Goal: Transaction & Acquisition: Purchase product/service

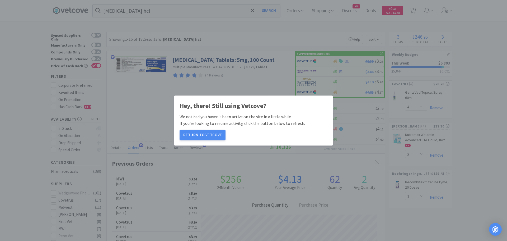
select select "4"
select select "2"
select select "1"
click at [195, 133] on button "Return to Vetcove" at bounding box center [203, 135] width 46 height 11
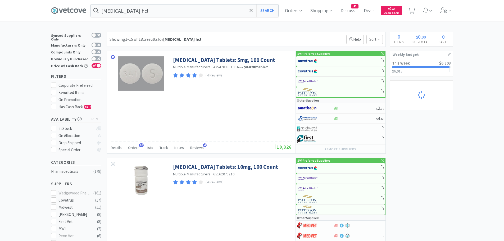
select select "4"
select select "6"
select select "2"
select select "1"
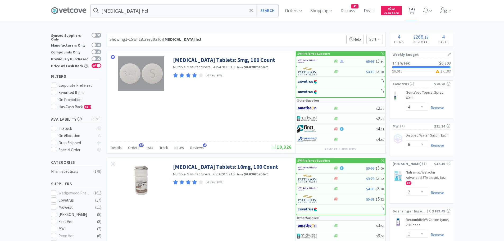
click at [411, 10] on icon at bounding box center [411, 11] width 7 height 6
select select "1"
select select "4"
select select "6"
select select "2"
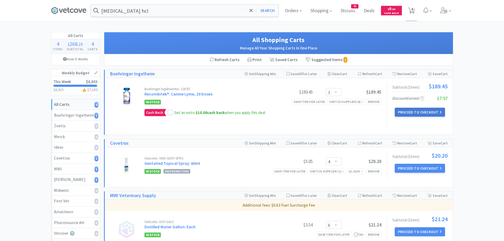
click at [405, 113] on button "Proceed to Checkout" at bounding box center [419, 112] width 50 height 9
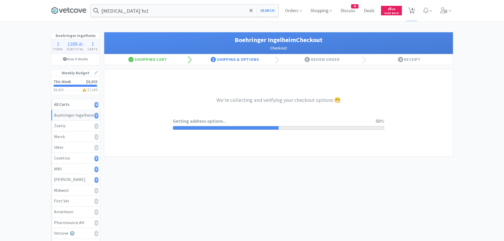
select select "invoice"
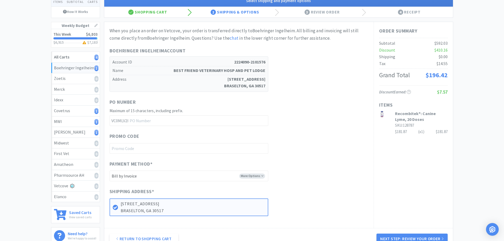
scroll to position [62, 0]
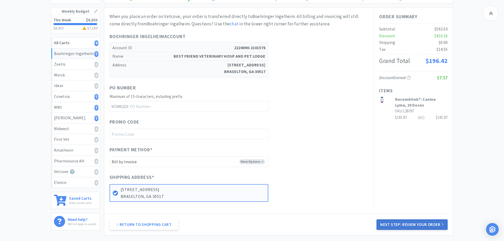
click at [417, 227] on button "Next Step: Review Your Order" at bounding box center [411, 224] width 71 height 11
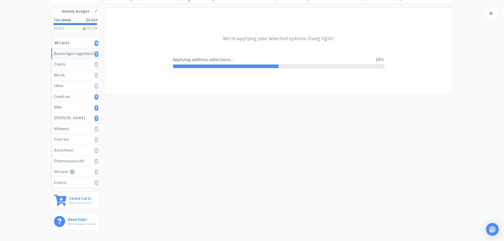
scroll to position [0, 0]
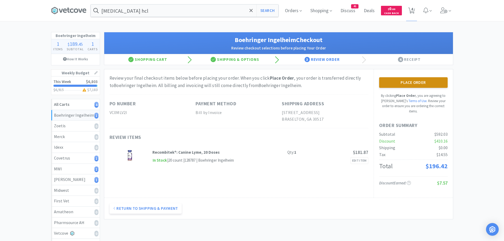
click at [409, 81] on button "Place Order" at bounding box center [413, 82] width 68 height 11
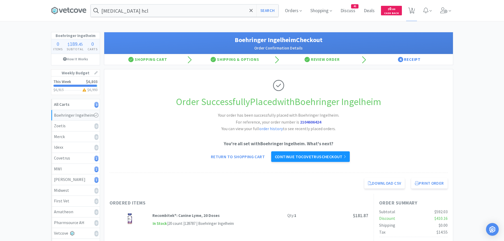
click at [340, 156] on link "Continue to Covetrus checkout" at bounding box center [310, 156] width 79 height 11
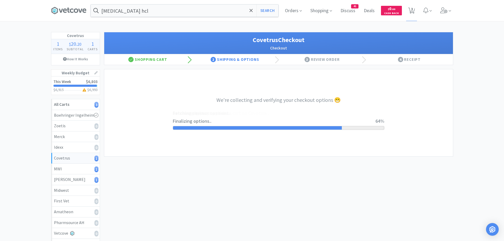
select select "ACCOUNT"
select select "cvt-standard-net"
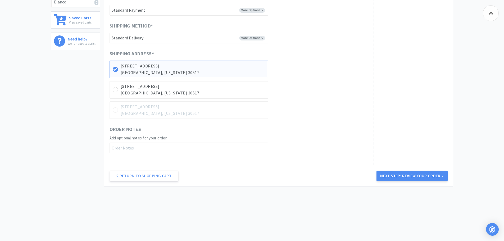
click at [418, 172] on button "Next Step: Review Your Order" at bounding box center [411, 175] width 71 height 11
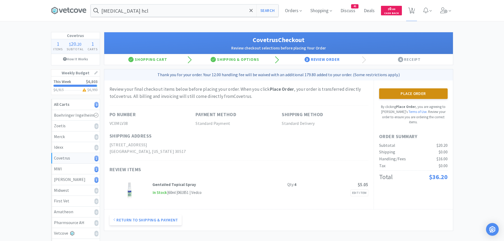
click at [408, 94] on button "Place Order" at bounding box center [413, 93] width 68 height 11
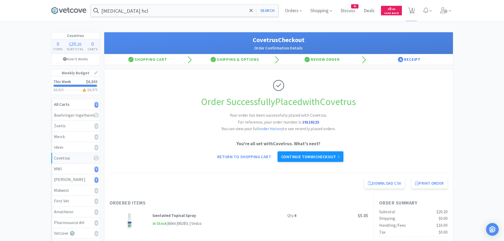
click at [308, 155] on link "Continue to MWI checkout" at bounding box center [310, 156] width 66 height 11
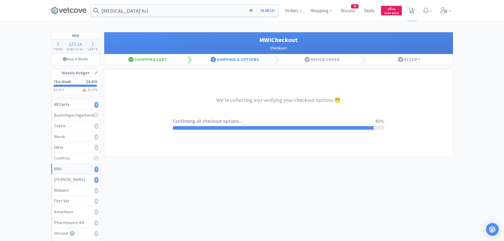
select select "STD_"
select select "FGA"
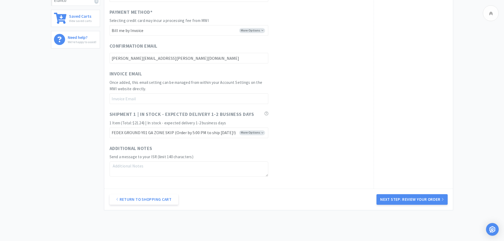
scroll to position [247, 0]
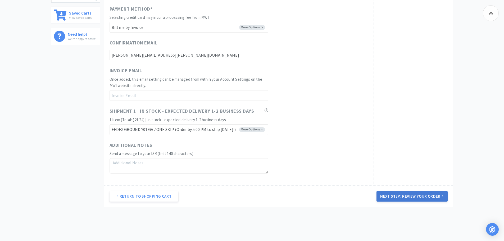
click at [422, 197] on button "Next Step: Review Your Order" at bounding box center [411, 196] width 71 height 11
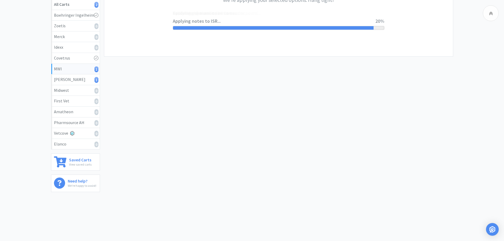
scroll to position [0, 0]
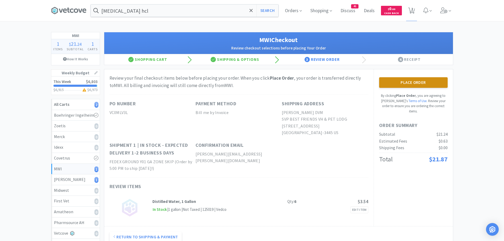
click at [401, 84] on button "Place Order" at bounding box center [413, 82] width 68 height 11
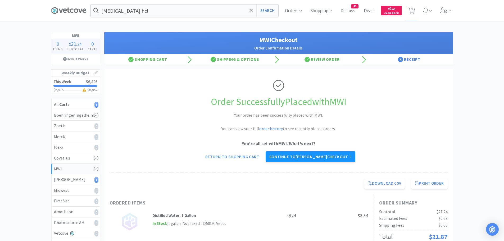
click at [311, 156] on link "Continue to [PERSON_NAME] checkout" at bounding box center [310, 156] width 90 height 11
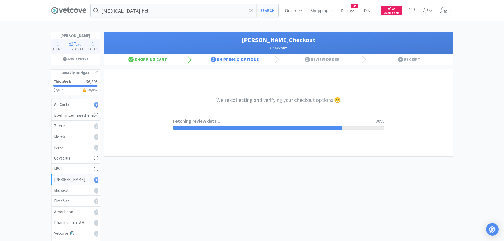
select select "1"
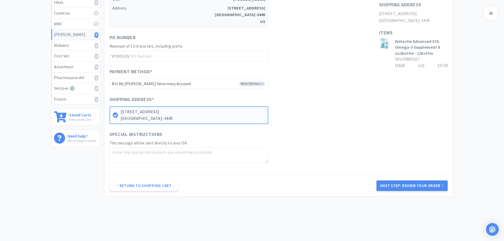
scroll to position [155, 0]
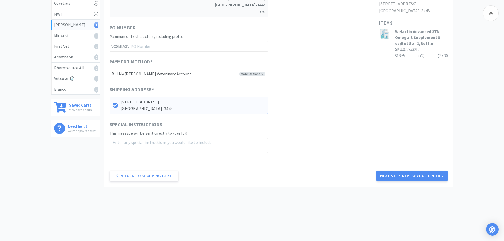
click at [410, 174] on button "Next Step: Review Your Order" at bounding box center [411, 175] width 71 height 11
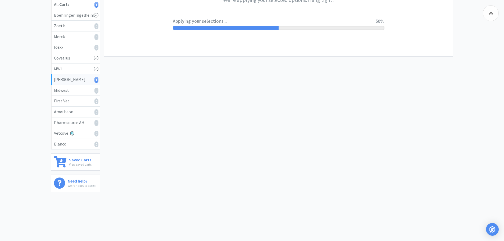
scroll to position [0, 0]
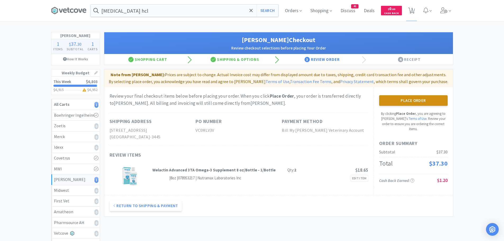
click at [411, 100] on button "Place Order" at bounding box center [413, 100] width 68 height 11
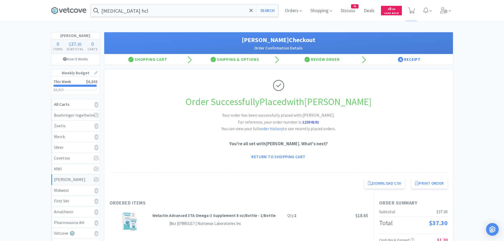
click at [485, 46] on div "[PERSON_NAME] 0 Items $ 37 . 30 Subtotal 0 Carts How It Works Weekly Budget Thi…" at bounding box center [252, 186] width 504 height 309
